Goal: Information Seeking & Learning: Understand process/instructions

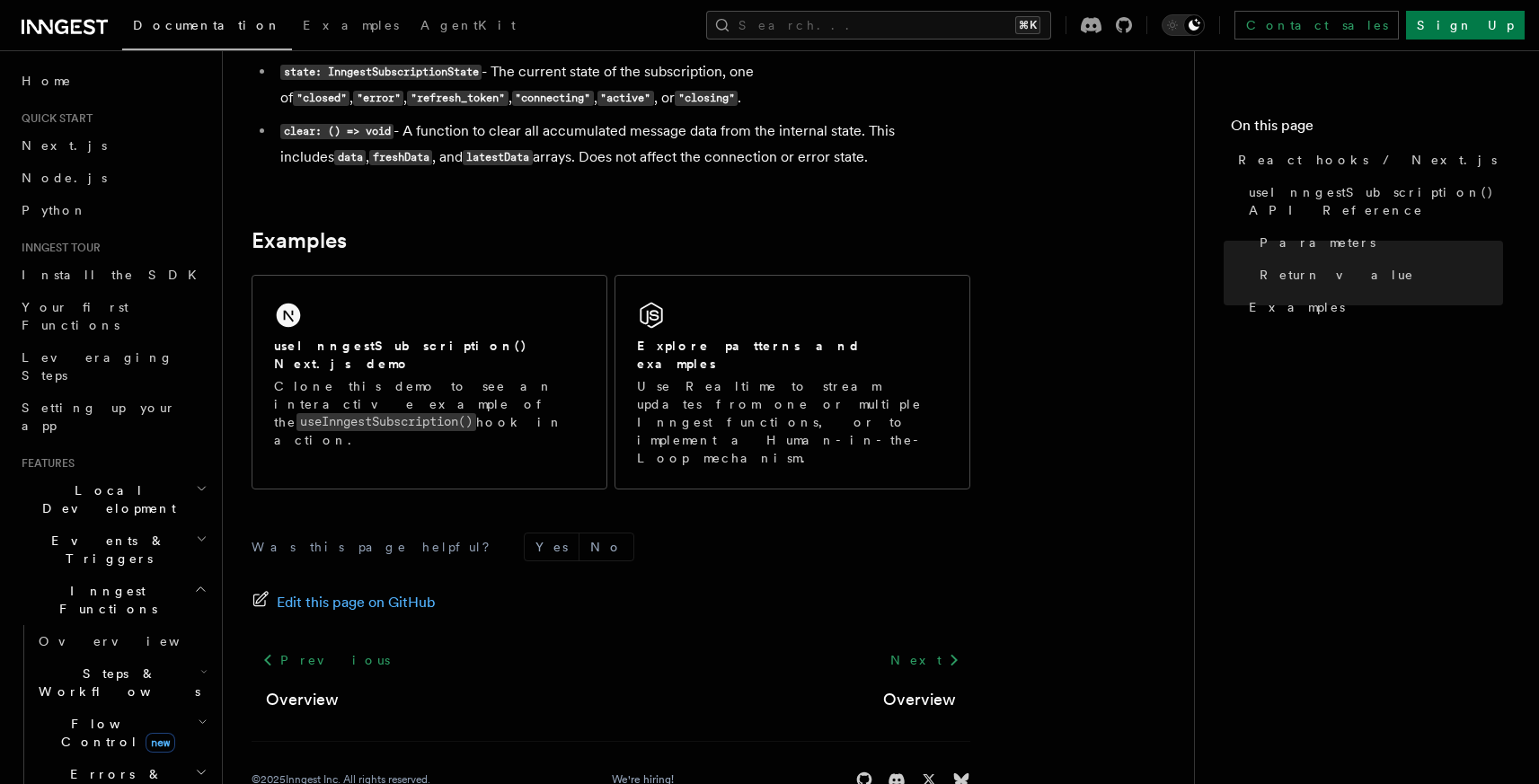
scroll to position [689, 0]
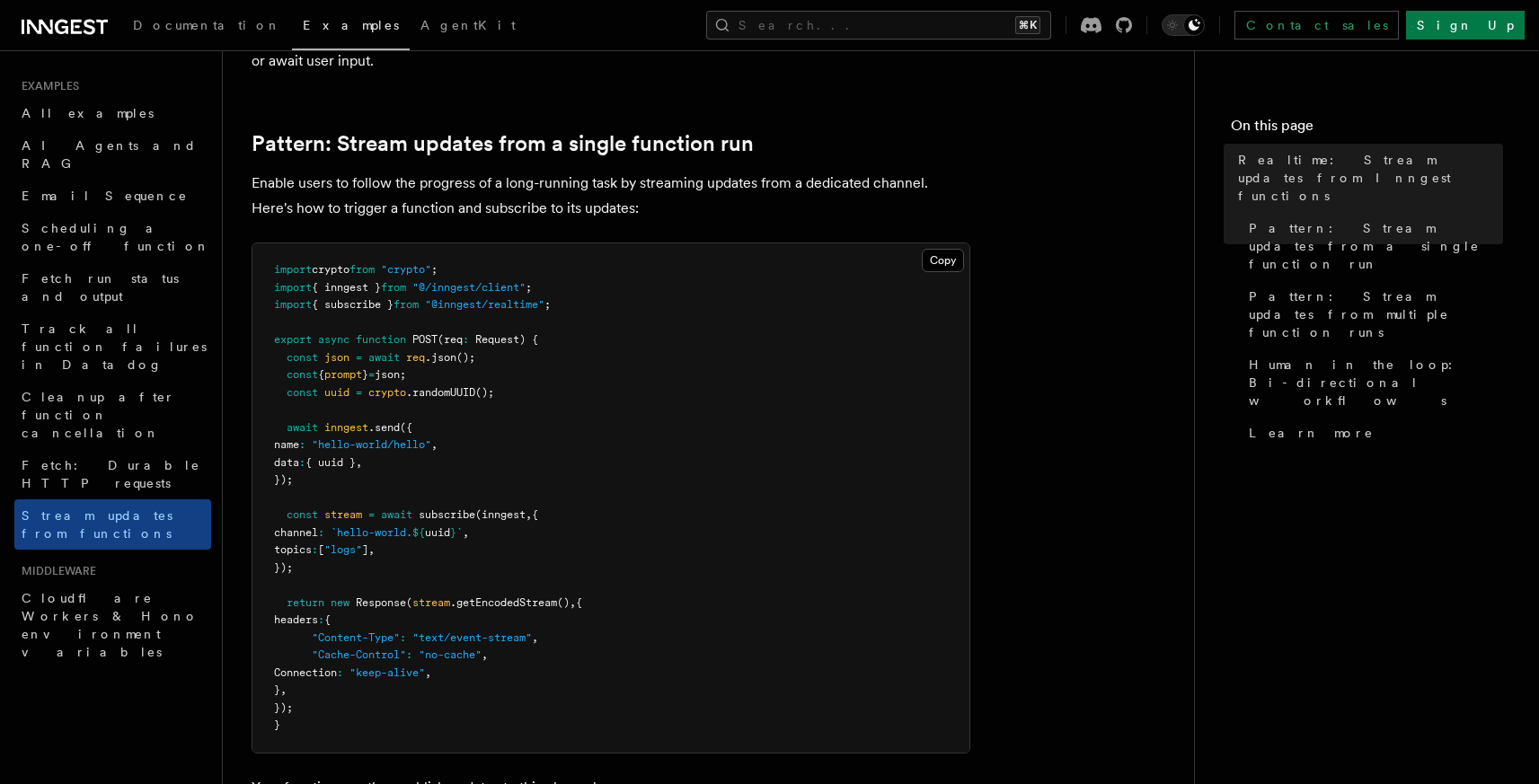
scroll to position [172, 0]
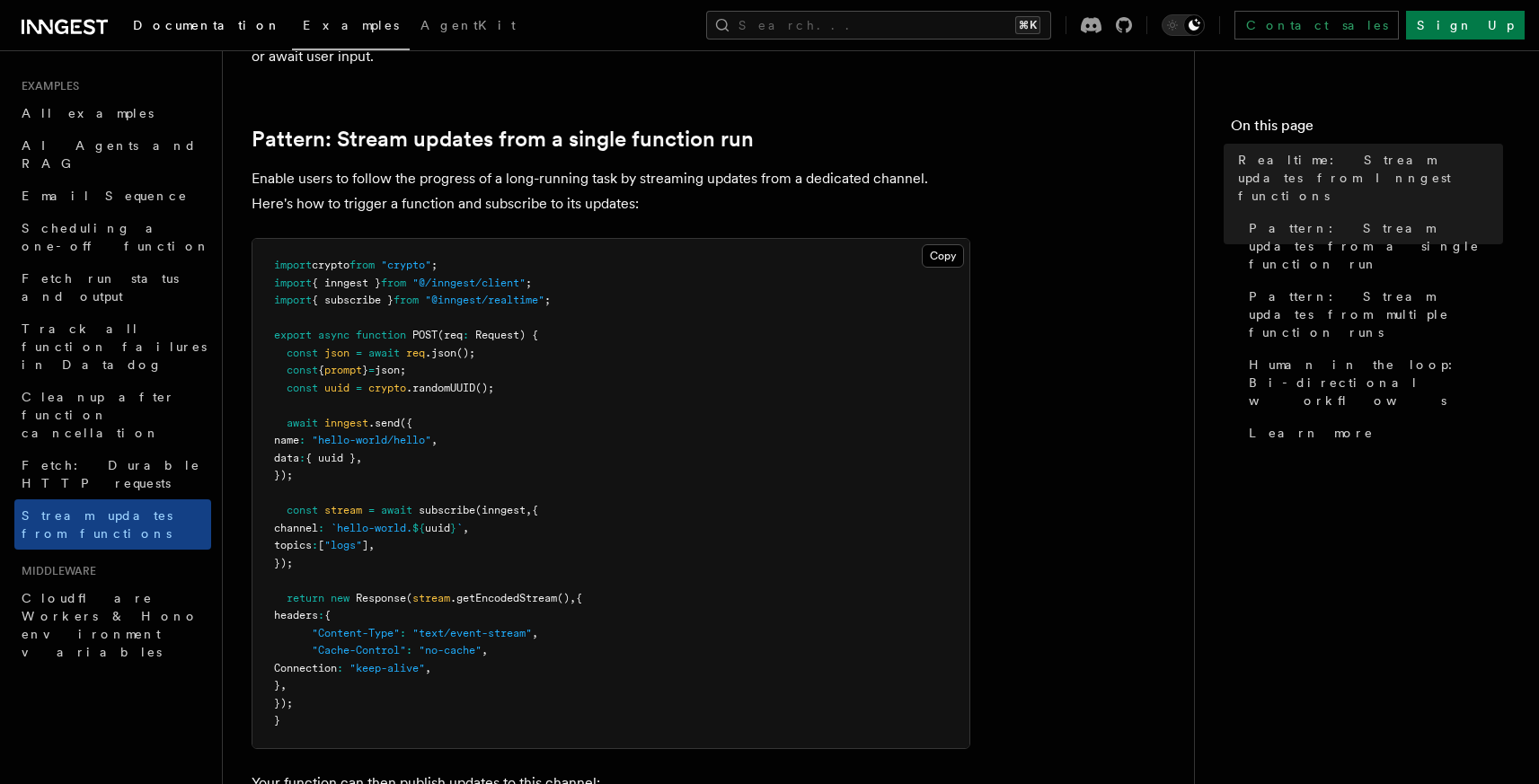
click at [176, 28] on span "Documentation" at bounding box center [206, 25] width 148 height 15
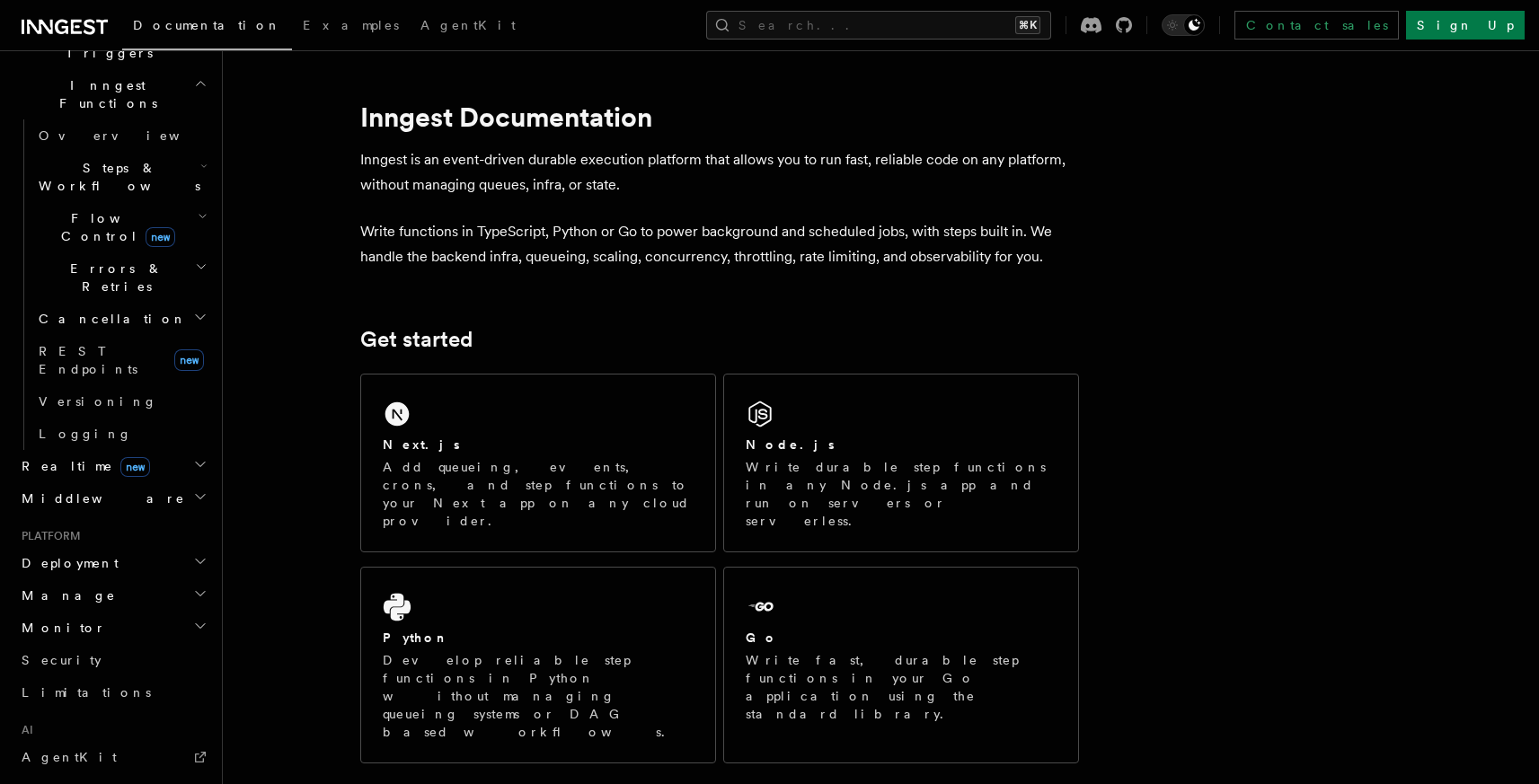
scroll to position [689, 0]
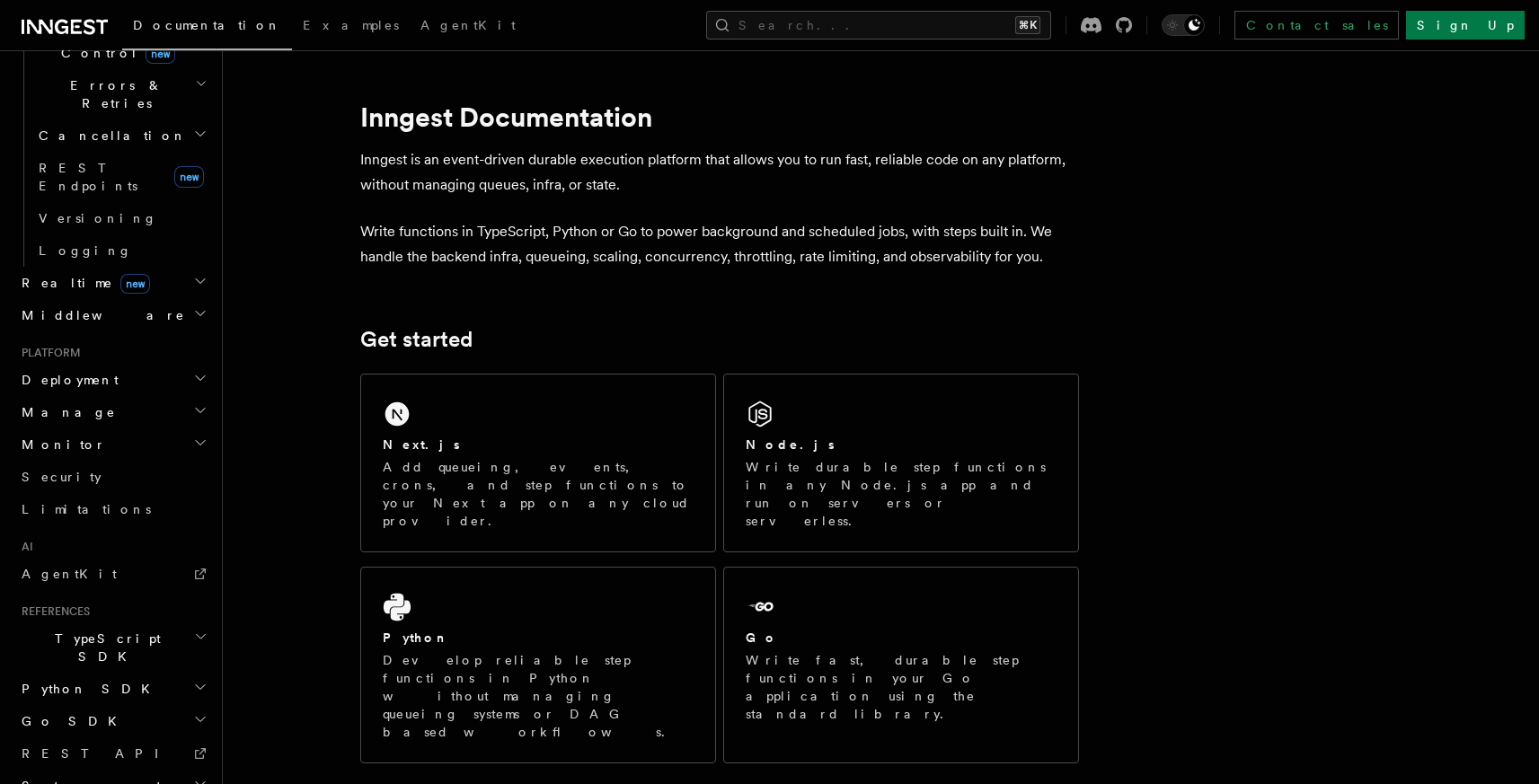
click at [126, 267] on h2 "Realtime new" at bounding box center [112, 282] width 197 height 32
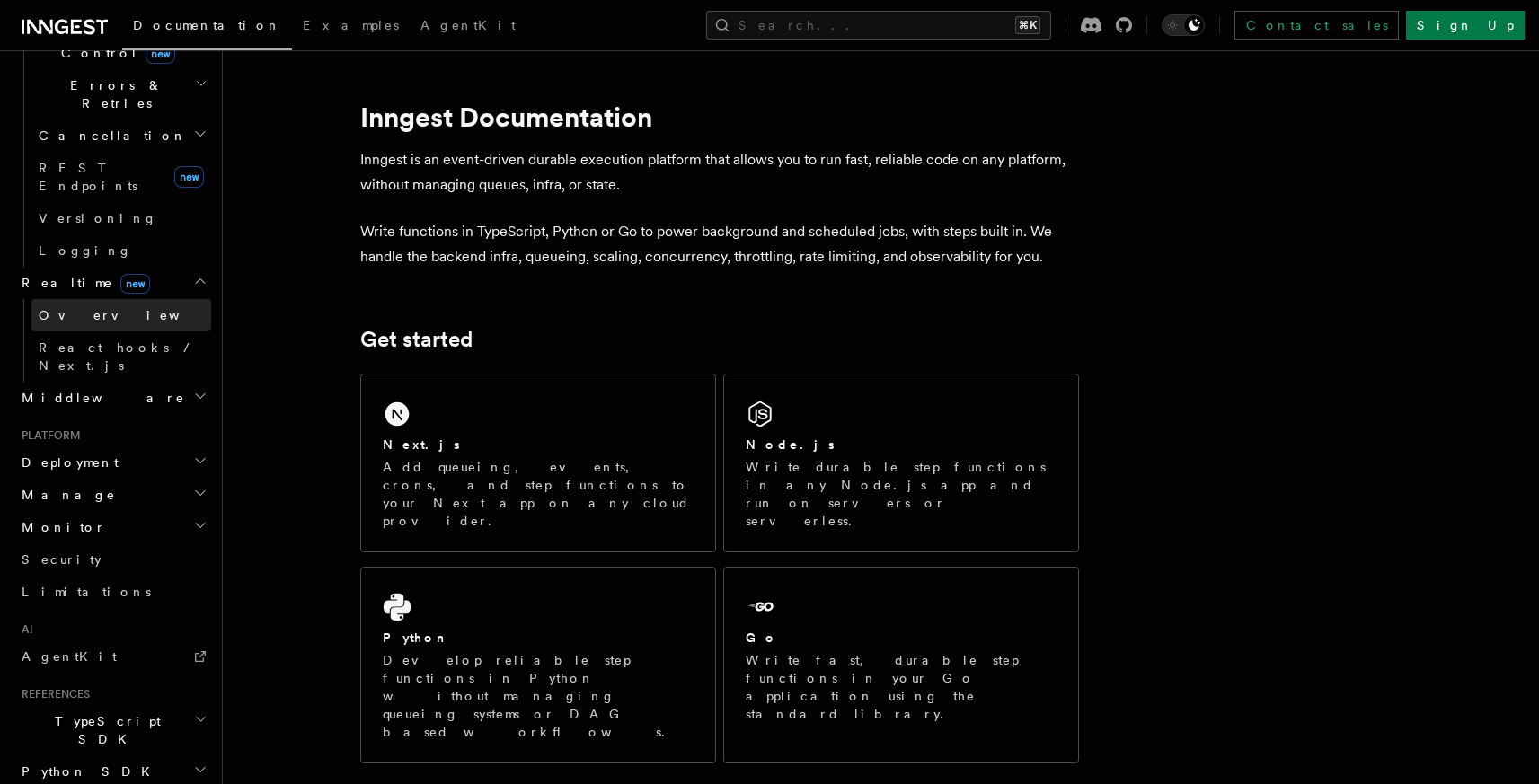
click at [106, 299] on link "Overview" at bounding box center [120, 315] width 179 height 32
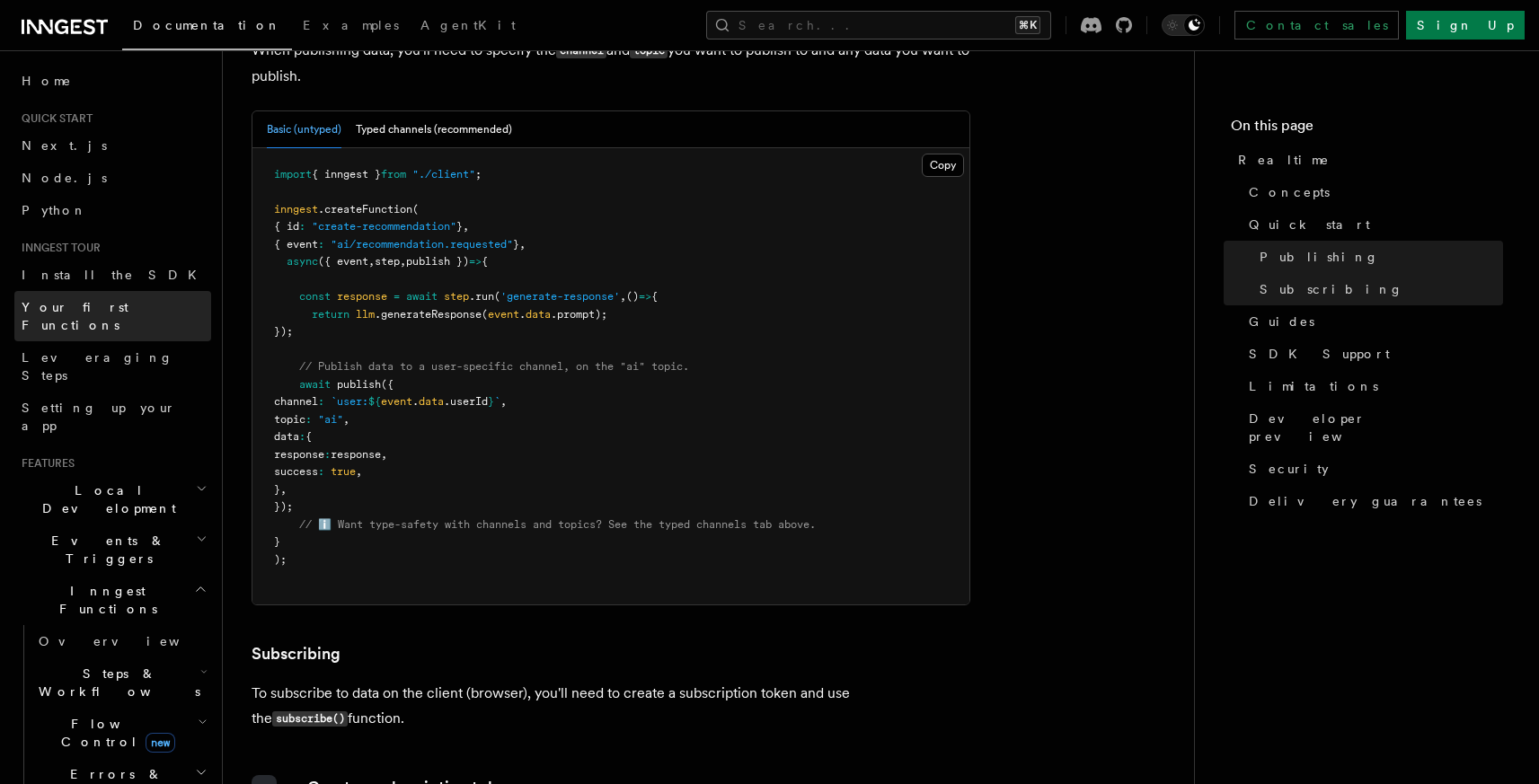
click at [100, 310] on span "Your first Functions" at bounding box center [75, 316] width 107 height 32
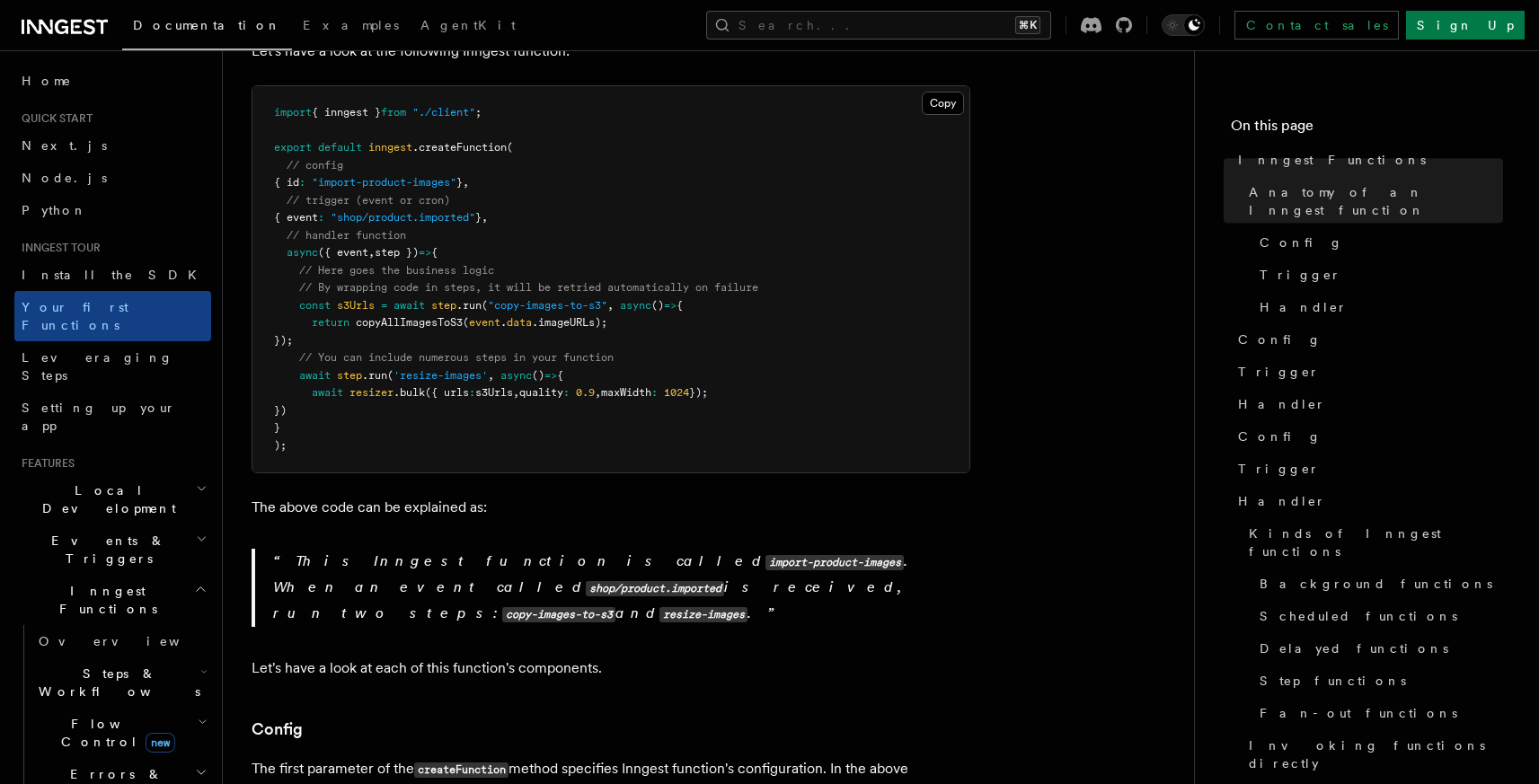
scroll to position [460, 0]
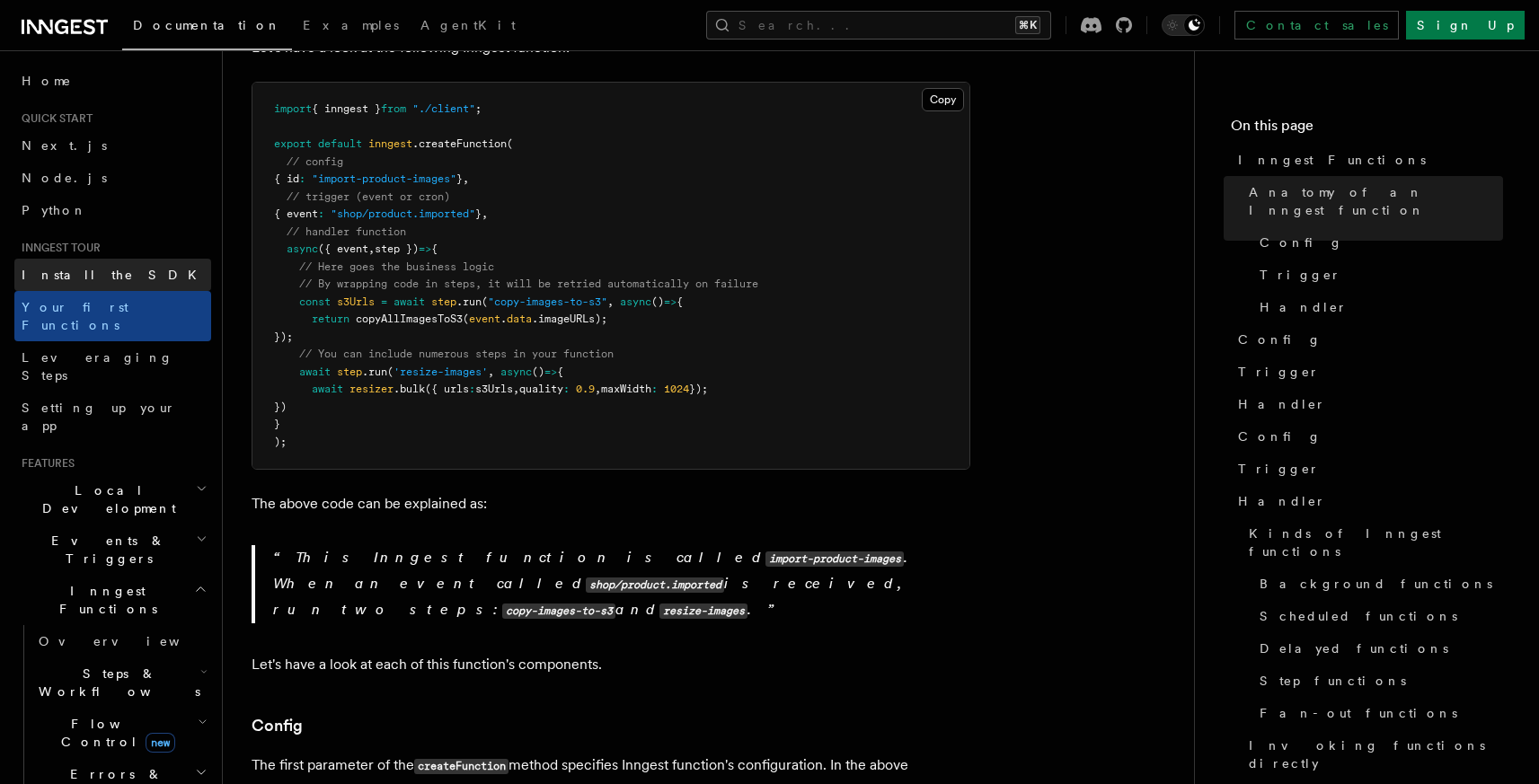
click at [96, 277] on span "Install the SDK" at bounding box center [114, 274] width 186 height 15
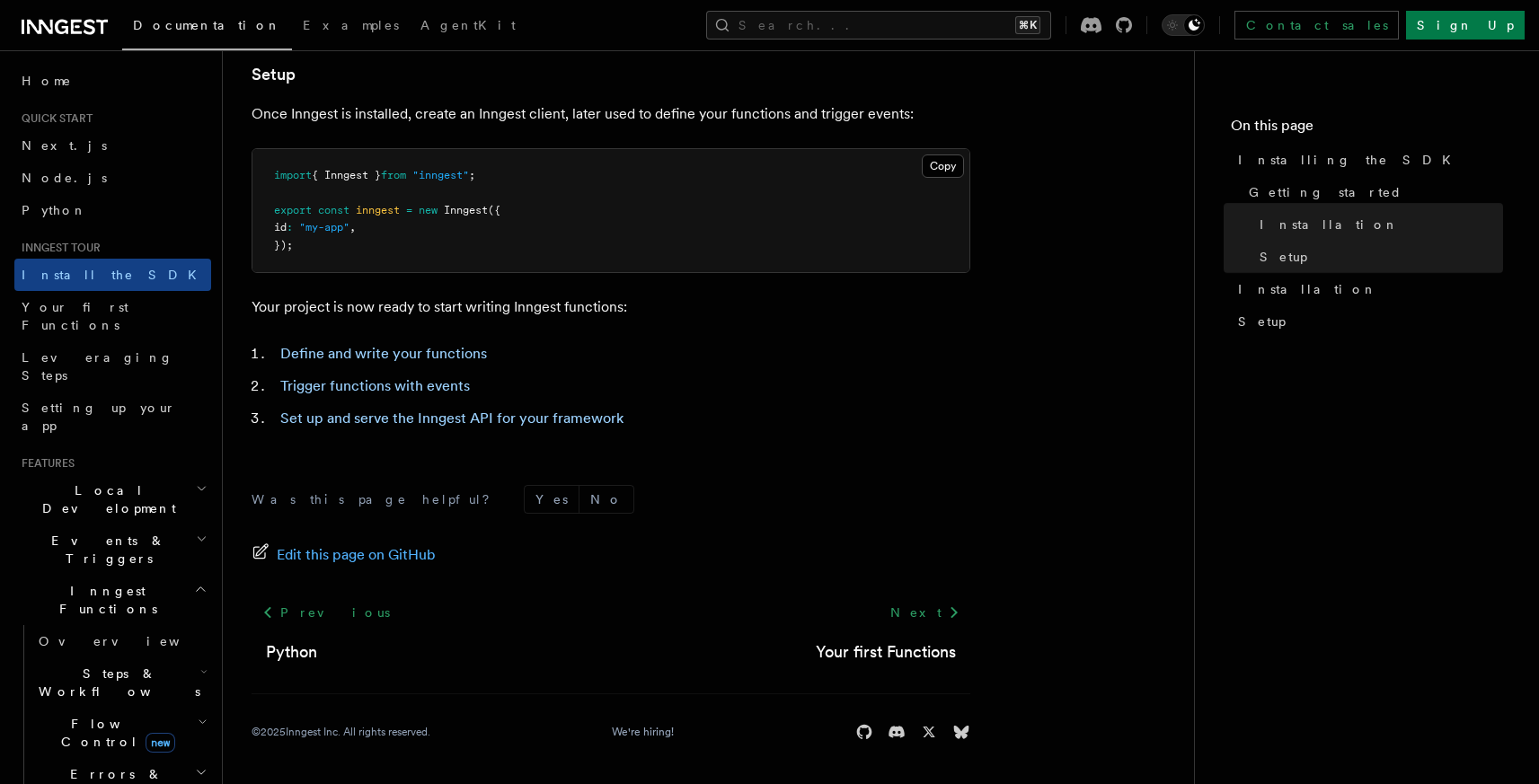
scroll to position [709, 0]
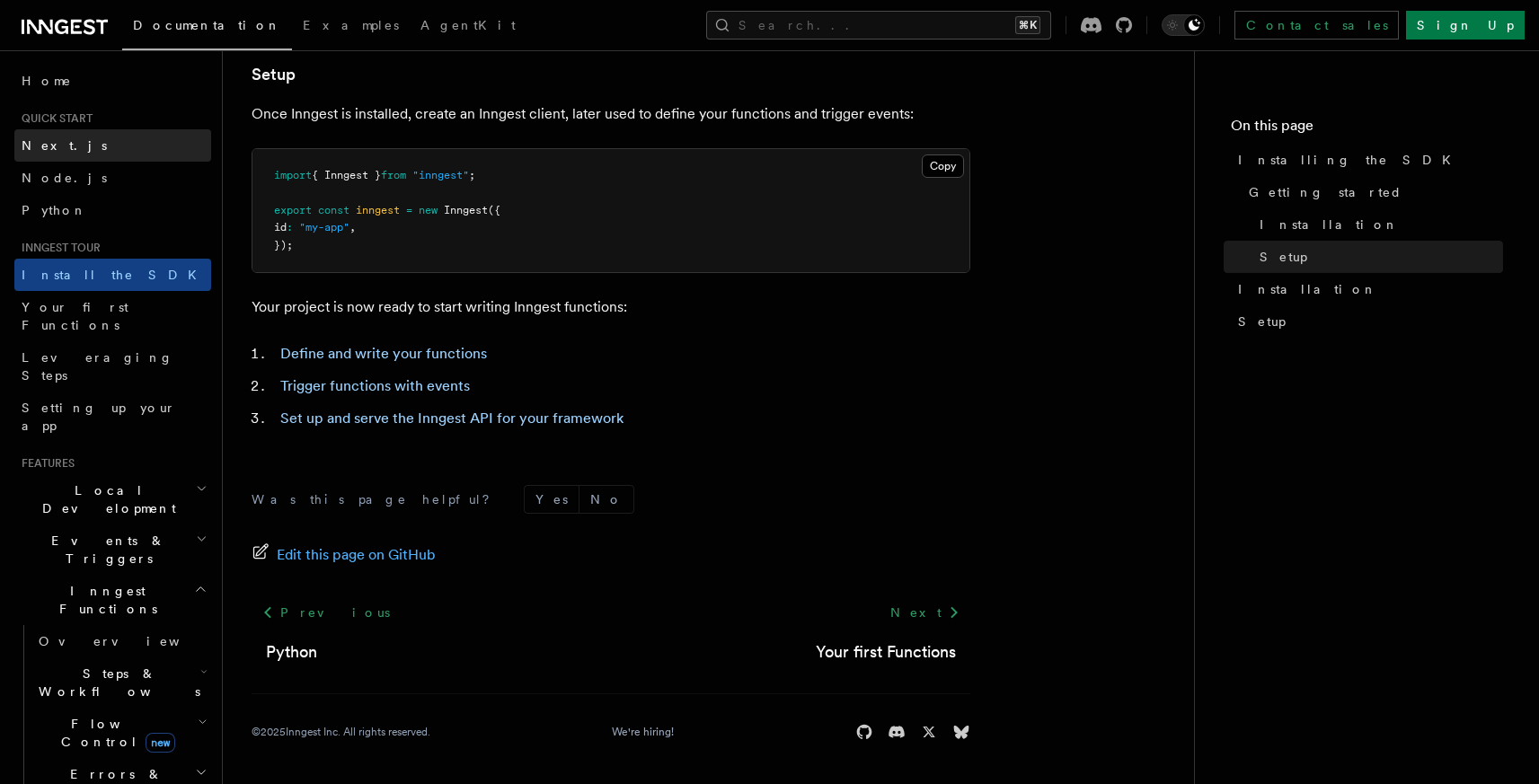
click at [117, 145] on link "Next.js" at bounding box center [112, 144] width 197 height 32
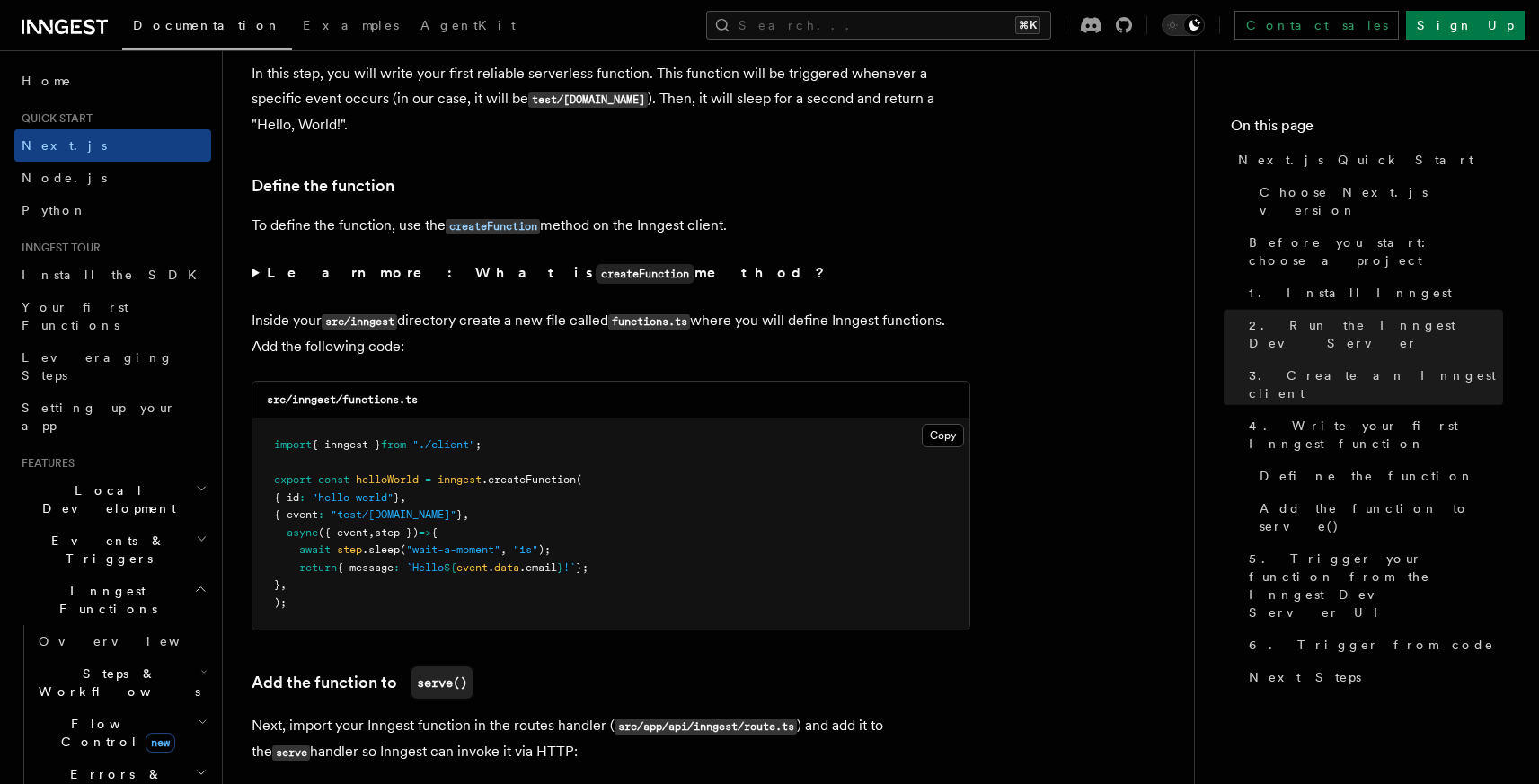
scroll to position [3080, 0]
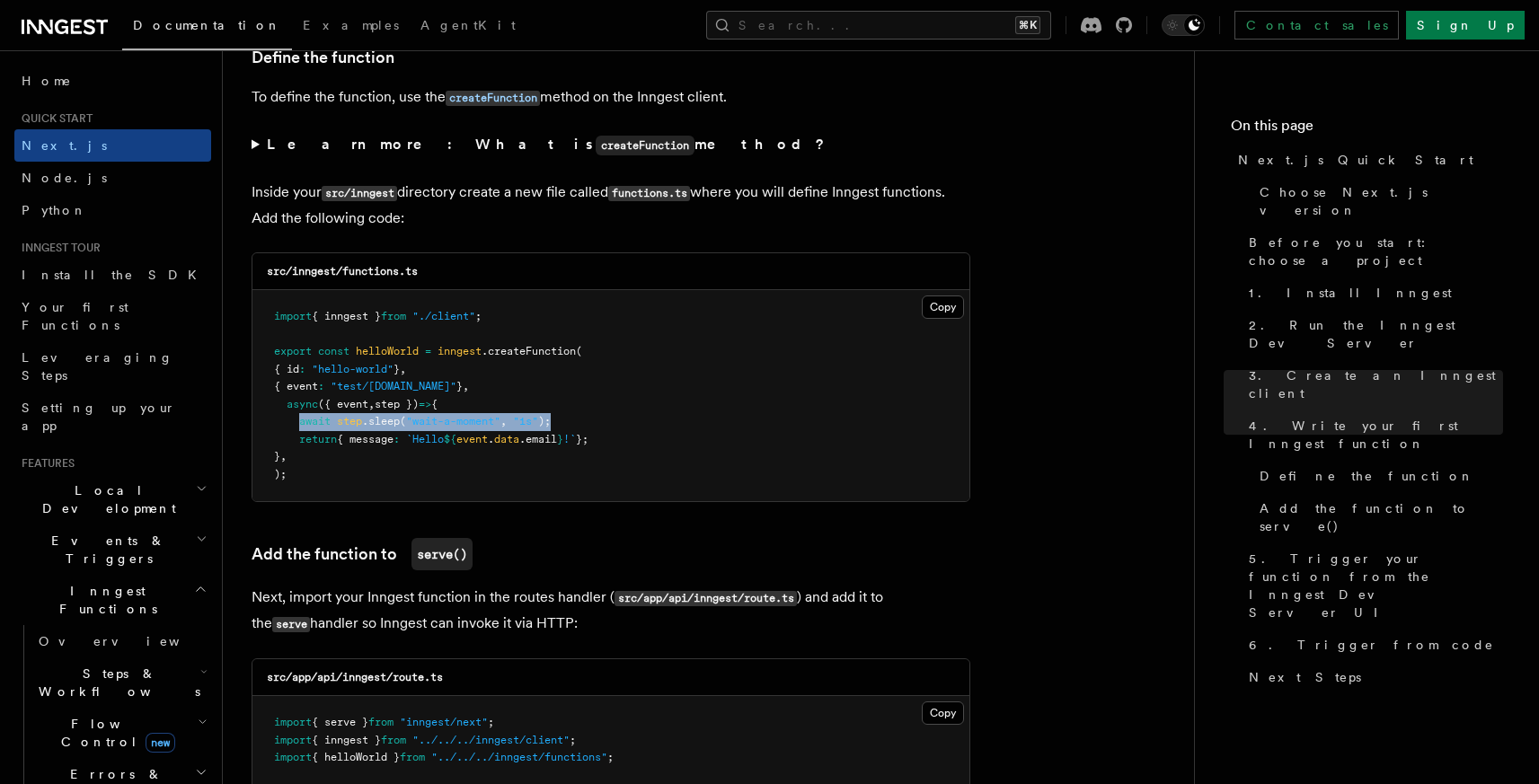
drag, startPoint x: 299, startPoint y: 428, endPoint x: 712, endPoint y: 428, distance: 413.0
click at [712, 428] on pre "import { inngest } from "./client" ; export const helloWorld = inngest .createF…" at bounding box center [611, 395] width 717 height 211
copy span "await step .sleep ( "wait-a-moment" , "1s" );"
